Goal: Communication & Community: Answer question/provide support

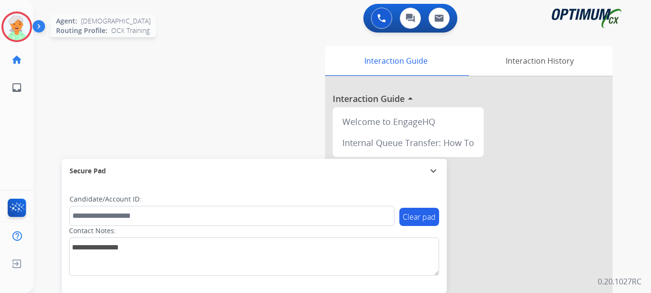
click at [24, 37] on img at bounding box center [16, 26] width 27 height 27
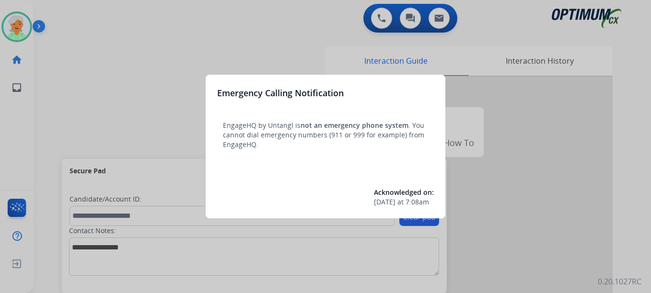
click at [18, 33] on div at bounding box center [325, 146] width 651 height 293
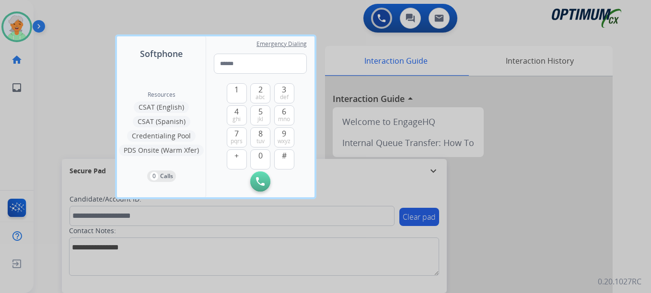
click at [18, 33] on div at bounding box center [325, 146] width 651 height 293
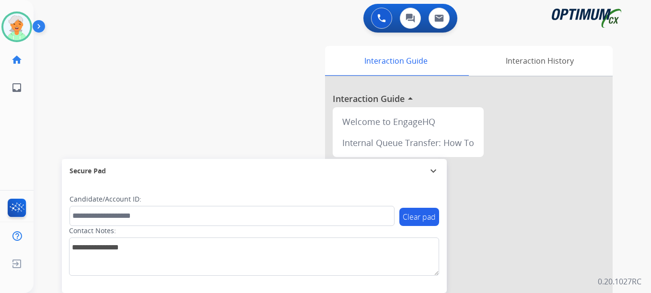
click at [18, 33] on img at bounding box center [16, 26] width 27 height 27
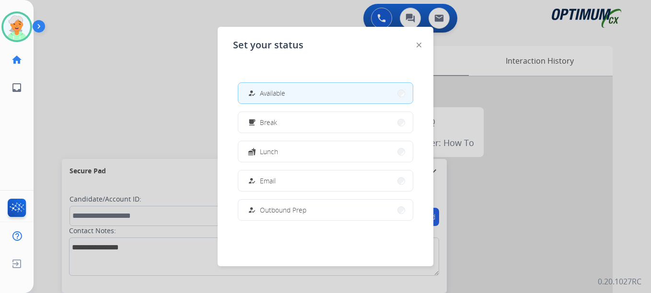
click at [302, 89] on button "how_to_reg Available" at bounding box center [325, 93] width 174 height 21
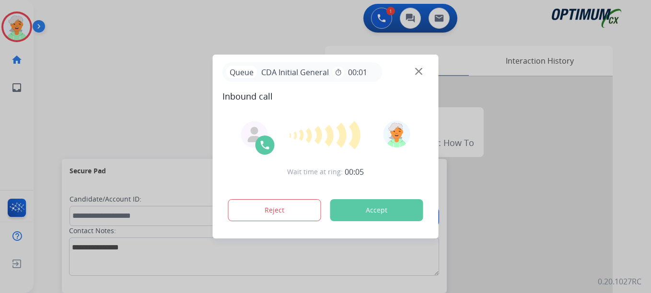
drag, startPoint x: 3, startPoint y: 134, endPoint x: 8, endPoint y: 134, distance: 4.8
click at [3, 134] on div at bounding box center [325, 146] width 651 height 293
click at [365, 203] on button "Accept" at bounding box center [376, 210] width 93 height 22
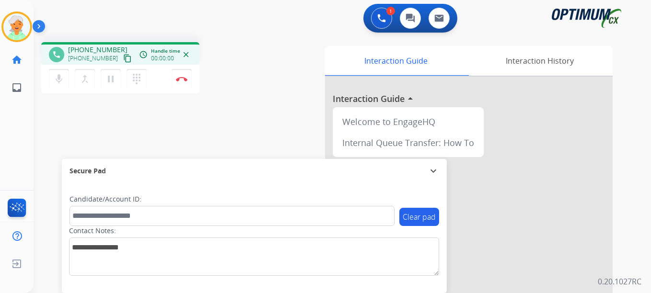
click at [40, 114] on div "phone [PHONE_NUMBER] [PHONE_NUMBER] content_copy access_time Call metrics Queue…" at bounding box center [331, 234] width 594 height 400
click at [123, 56] on mat-icon "content_copy" at bounding box center [127, 58] width 9 height 9
click at [123, 61] on mat-icon "content_copy" at bounding box center [127, 58] width 9 height 9
